Goal: Task Accomplishment & Management: Use online tool/utility

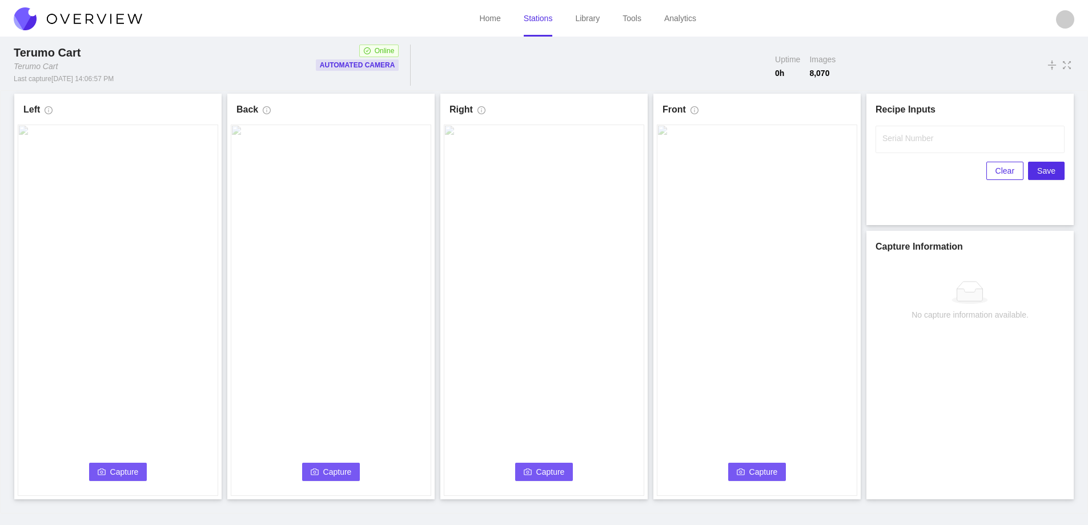
click at [108, 471] on button "Capture" at bounding box center [118, 472] width 58 height 18
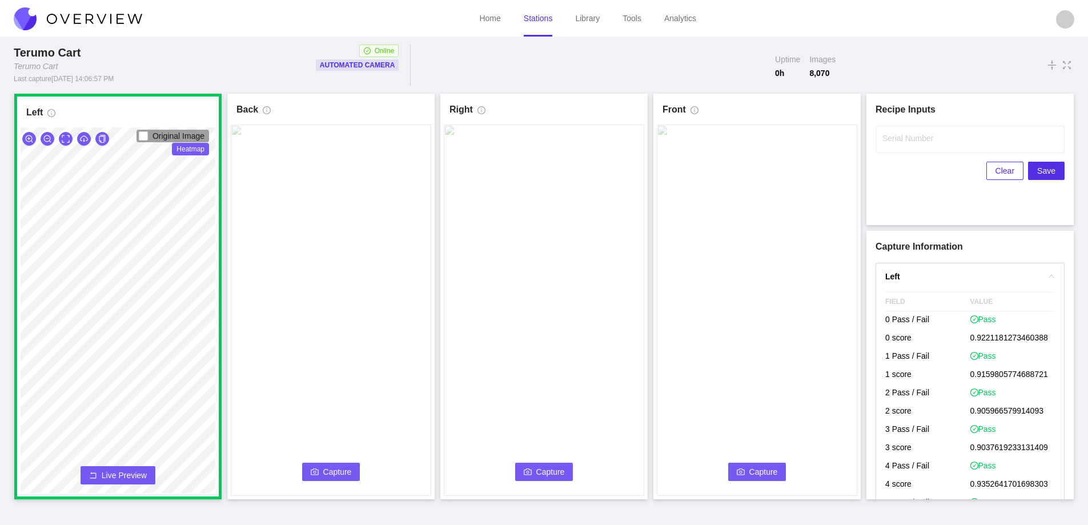
click at [331, 479] on button "Capture" at bounding box center [331, 472] width 58 height 18
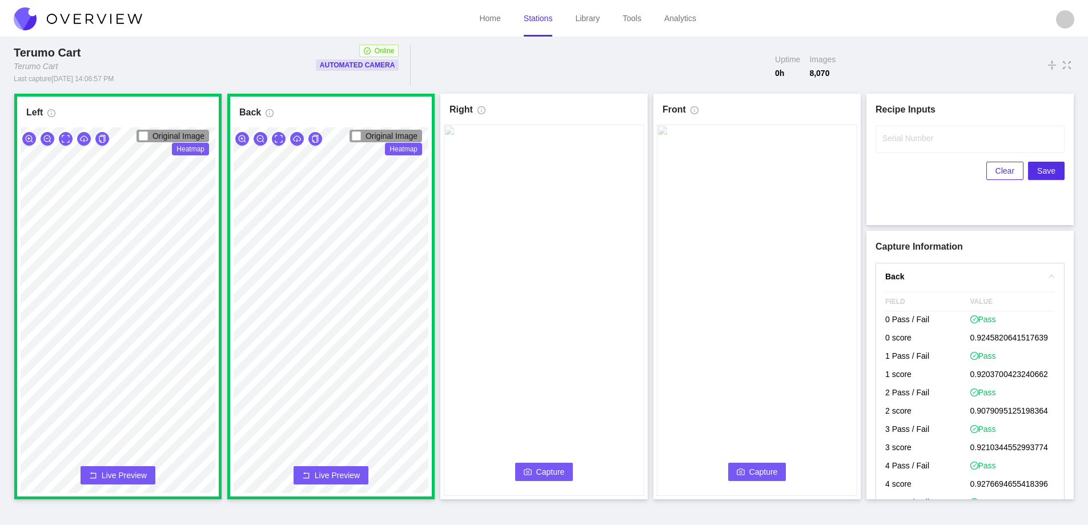
click at [528, 470] on icon "camera" at bounding box center [528, 472] width 8 height 8
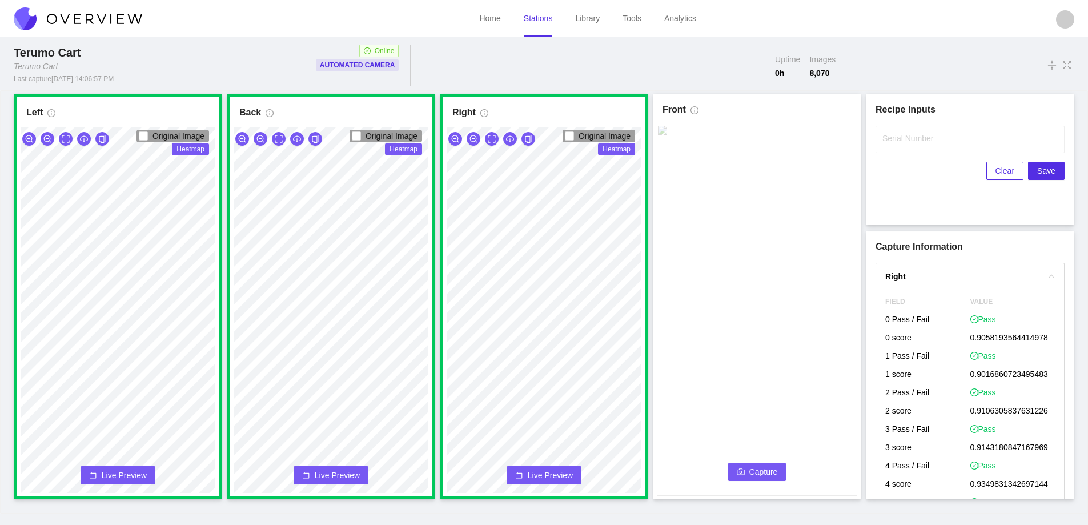
click at [746, 470] on button "Capture" at bounding box center [757, 472] width 58 height 18
click at [931, 150] on input "Serial Number" at bounding box center [970, 139] width 189 height 27
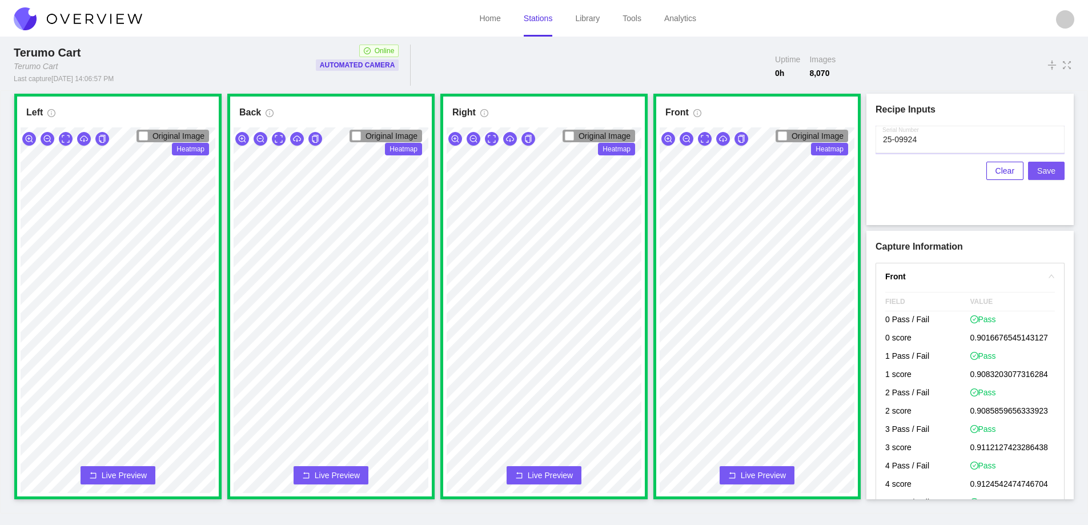
type input "25-09924"
click at [1035, 172] on button "Save" at bounding box center [1046, 171] width 37 height 18
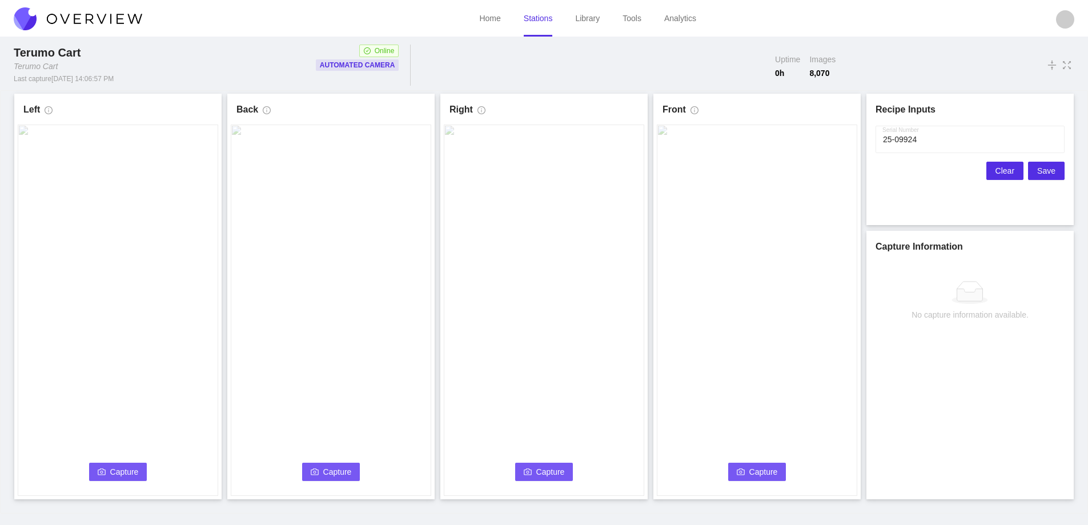
click at [1004, 172] on span "Clear" at bounding box center [1004, 170] width 19 height 13
click at [131, 470] on span "Capture" at bounding box center [124, 471] width 29 height 13
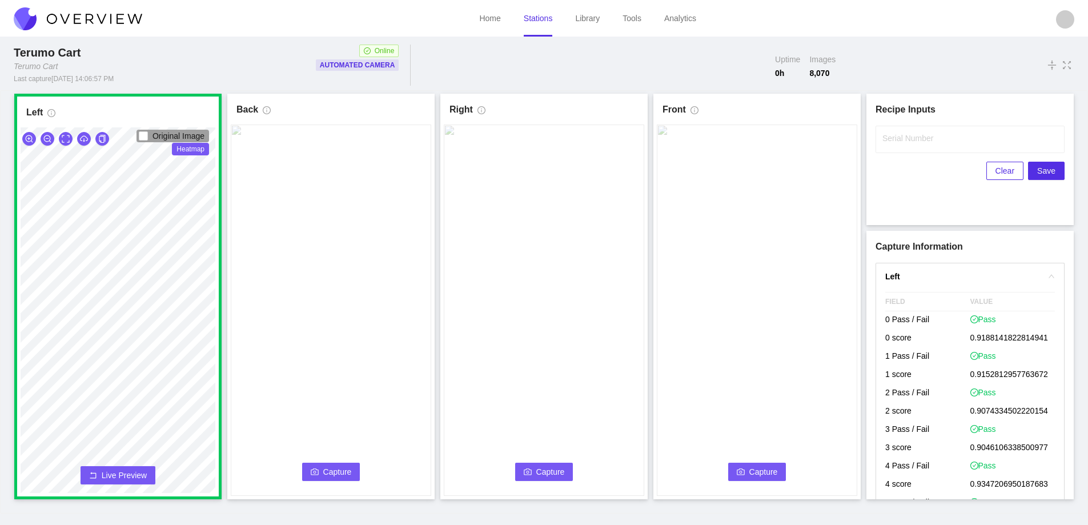
click at [327, 467] on span "Capture" at bounding box center [337, 471] width 29 height 13
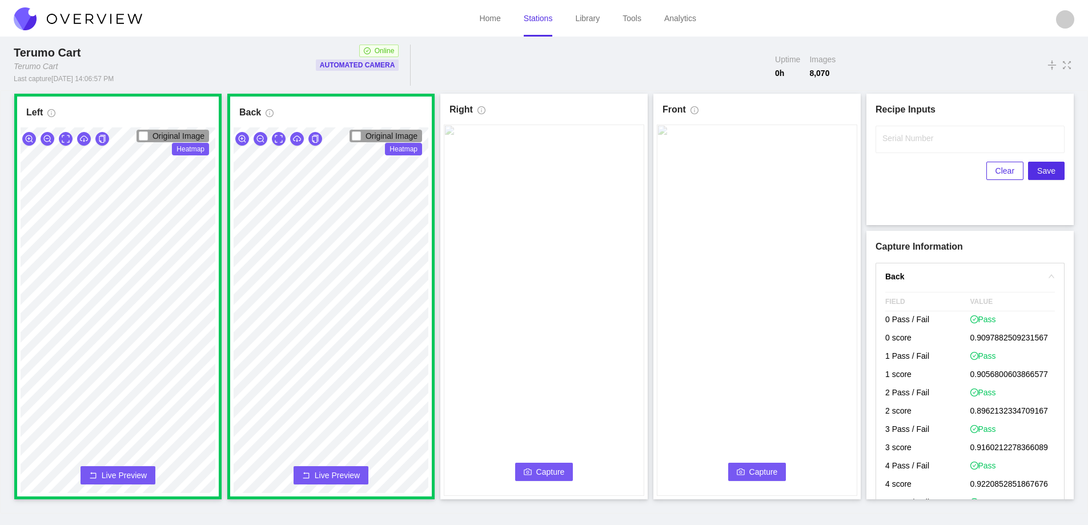
click at [533, 463] on button "Capture" at bounding box center [544, 472] width 58 height 18
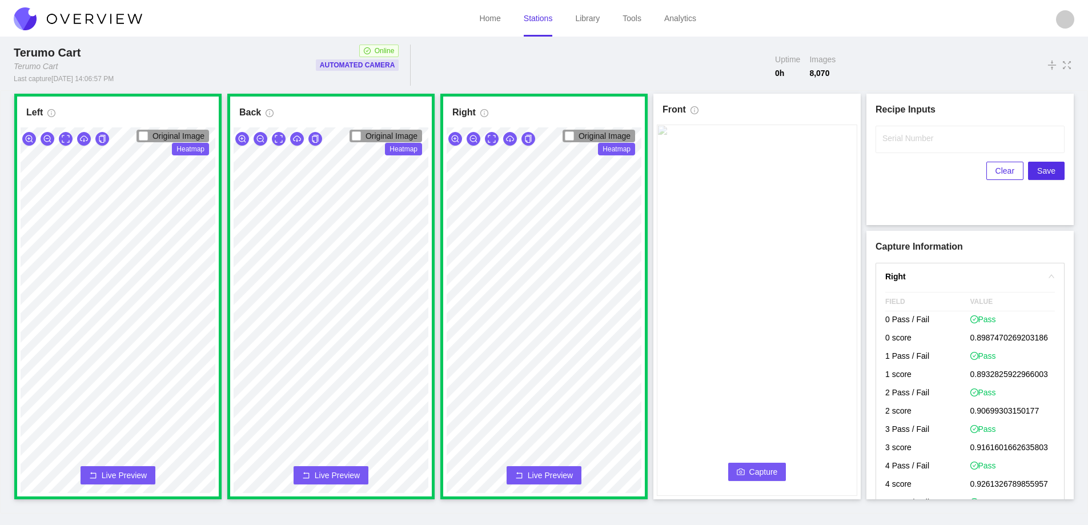
click at [750, 472] on span "Capture" at bounding box center [763, 471] width 29 height 13
click at [916, 144] on input "Serial Number" at bounding box center [970, 139] width 189 height 27
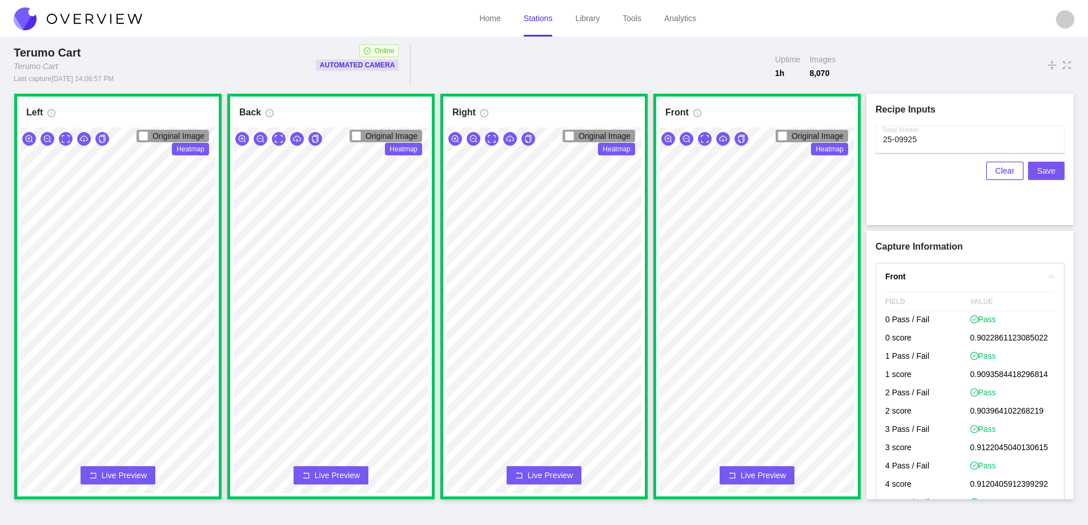
type input "25-09925"
click at [1045, 171] on span "Save" at bounding box center [1046, 170] width 18 height 13
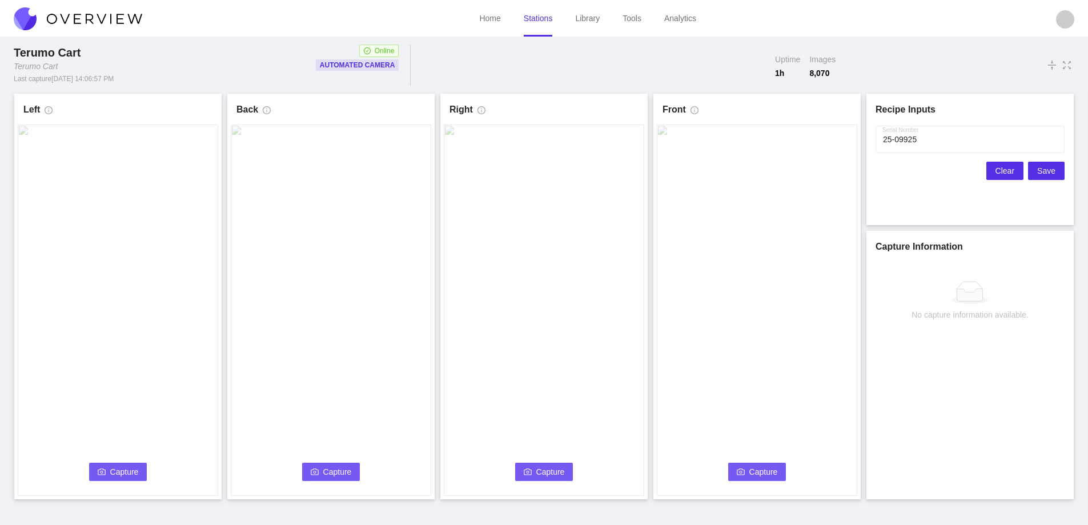
click at [1004, 169] on span "Clear" at bounding box center [1004, 170] width 19 height 13
click at [112, 468] on span "Capture" at bounding box center [124, 471] width 29 height 13
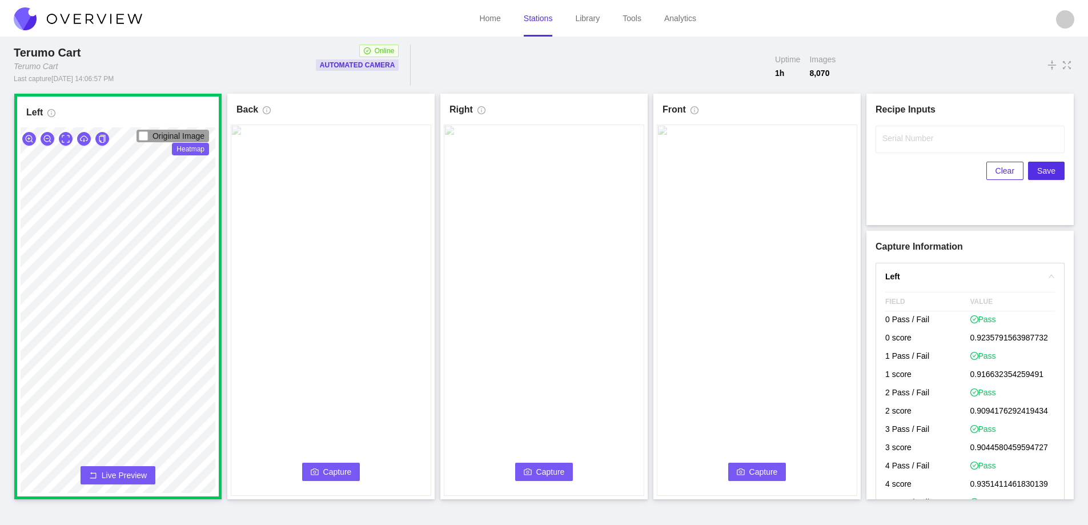
click at [311, 467] on button "Capture" at bounding box center [331, 472] width 58 height 18
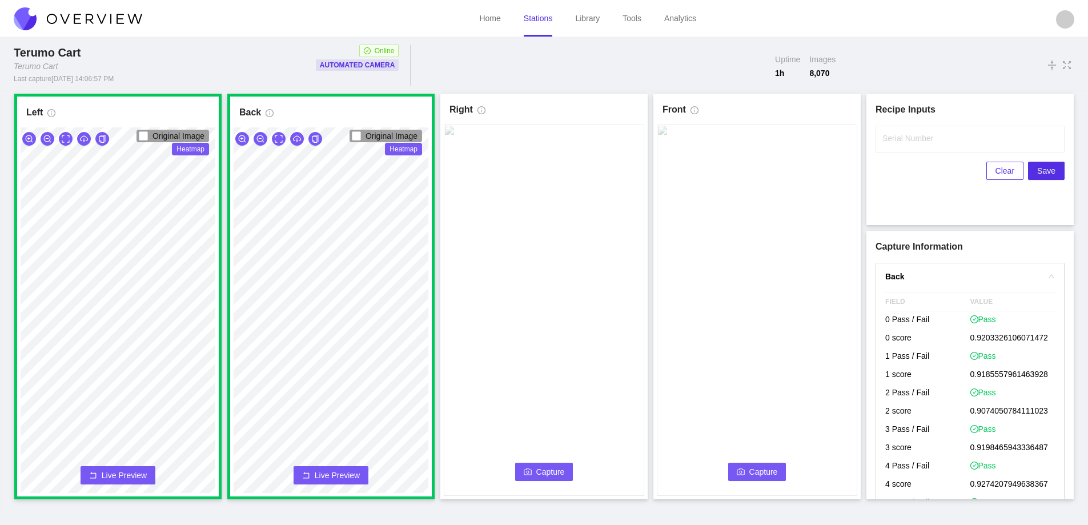
click at [543, 468] on span "Capture" at bounding box center [550, 471] width 29 height 13
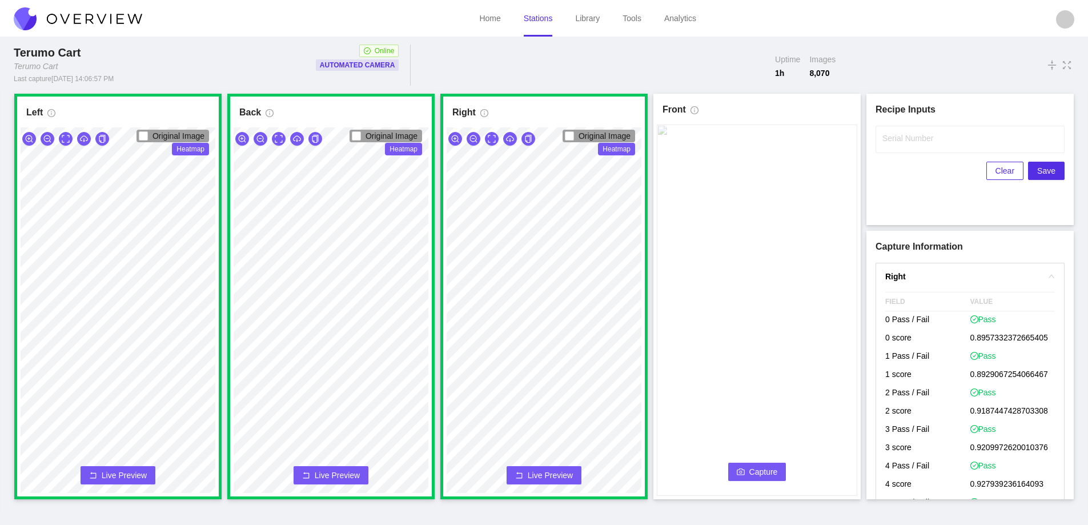
click at [764, 473] on span "Capture" at bounding box center [763, 471] width 29 height 13
click at [905, 141] on label "Serial Number" at bounding box center [907, 138] width 51 height 11
click at [905, 141] on input "Serial Number" at bounding box center [970, 139] width 189 height 27
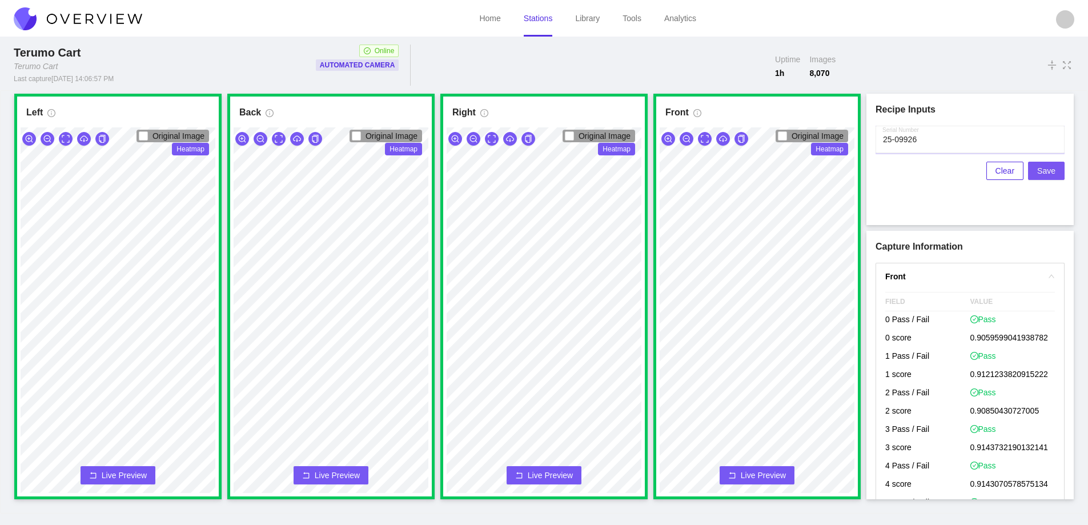
type input "25-09926"
click at [1044, 174] on span "Save" at bounding box center [1046, 170] width 18 height 13
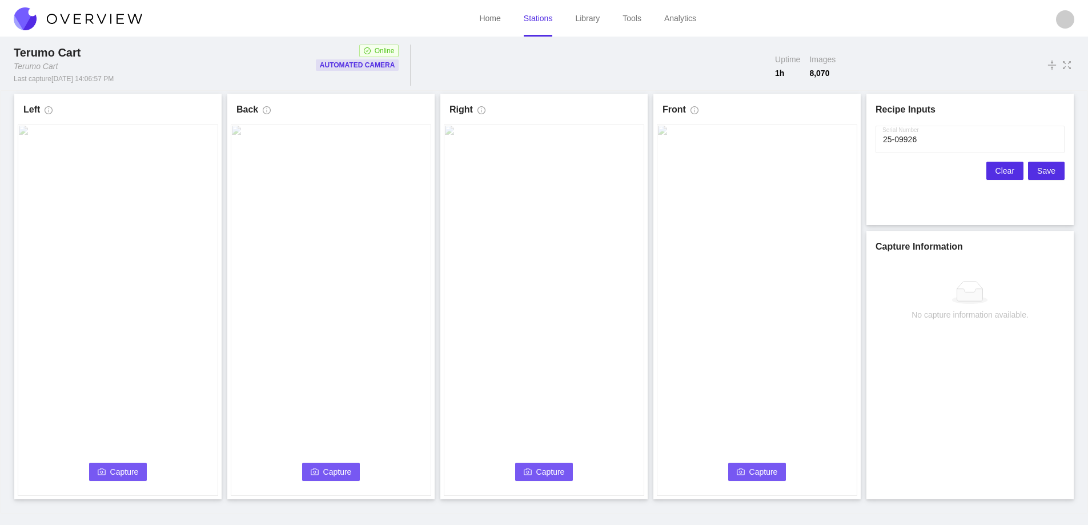
click at [1005, 167] on span "Clear" at bounding box center [1004, 170] width 19 height 13
